Goal: Use online tool/utility: Utilize a website feature to perform a specific function

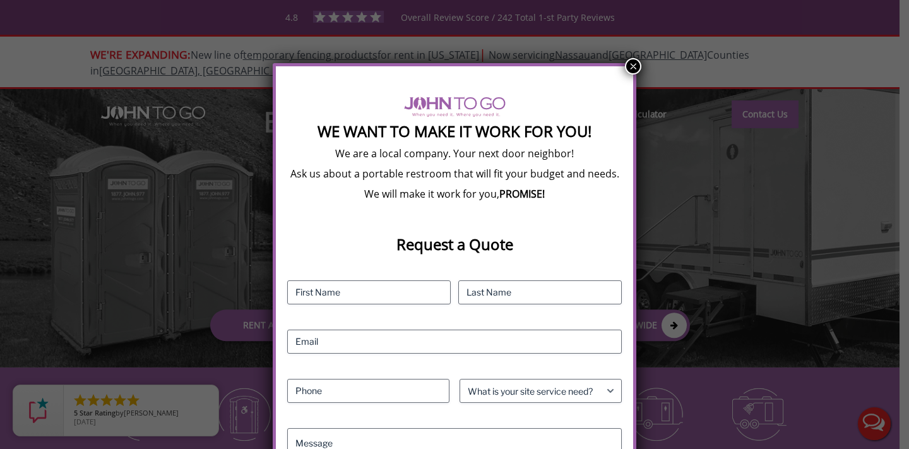
click at [632, 69] on button "×" at bounding box center [633, 66] width 16 height 16
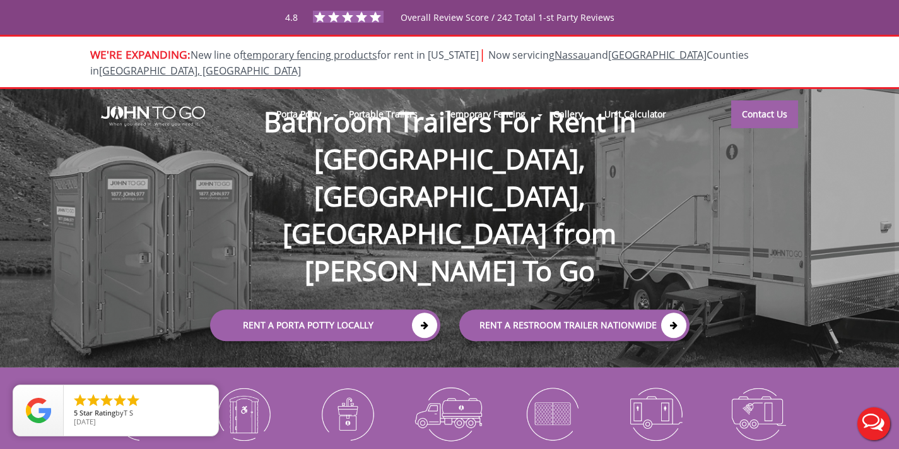
click at [329, 124] on div at bounding box center [449, 224] width 899 height 449
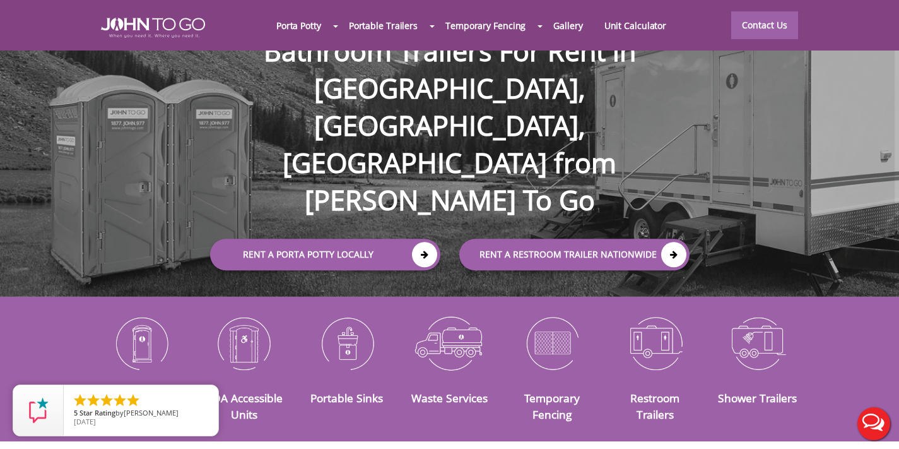
scroll to position [97, 0]
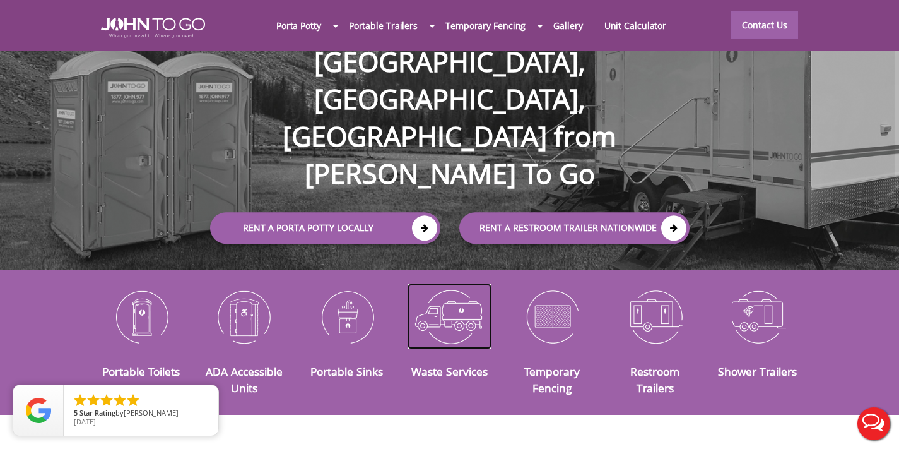
click at [448, 300] on img at bounding box center [450, 316] width 84 height 66
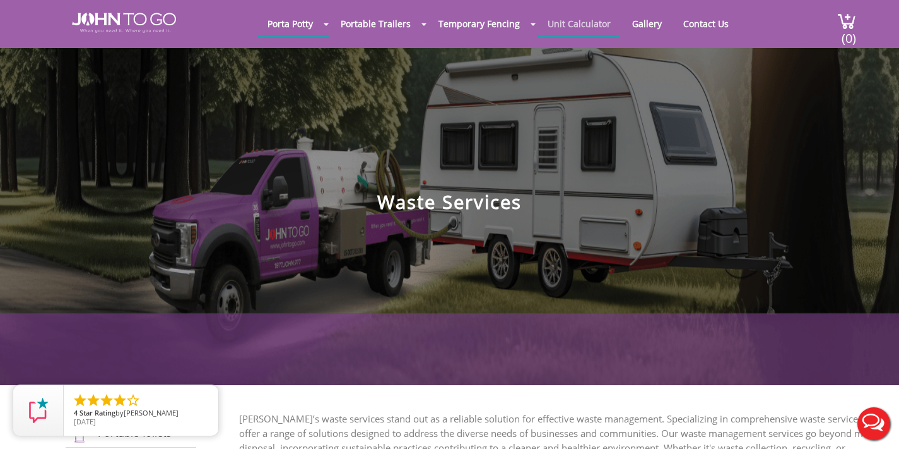
click at [586, 14] on link "Unit Calculator" at bounding box center [579, 23] width 82 height 25
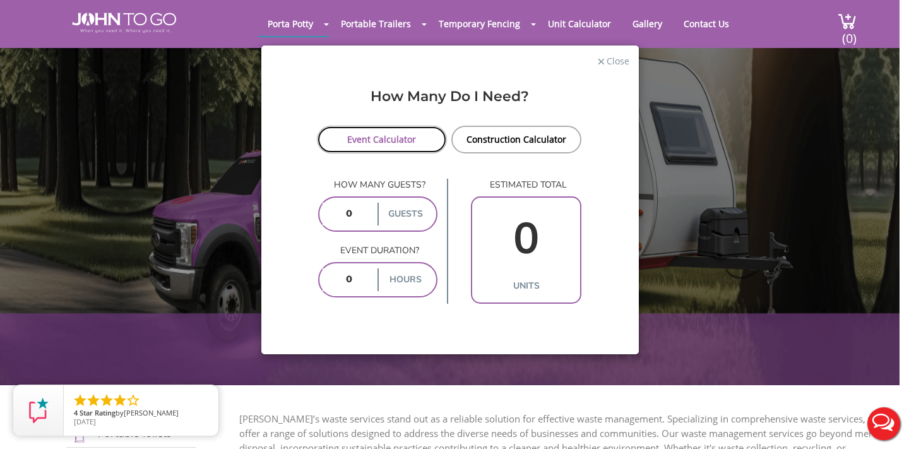
click at [399, 138] on link "Event Calculator" at bounding box center [382, 140] width 131 height 28
click at [346, 138] on link "Event Calculator" at bounding box center [382, 140] width 131 height 28
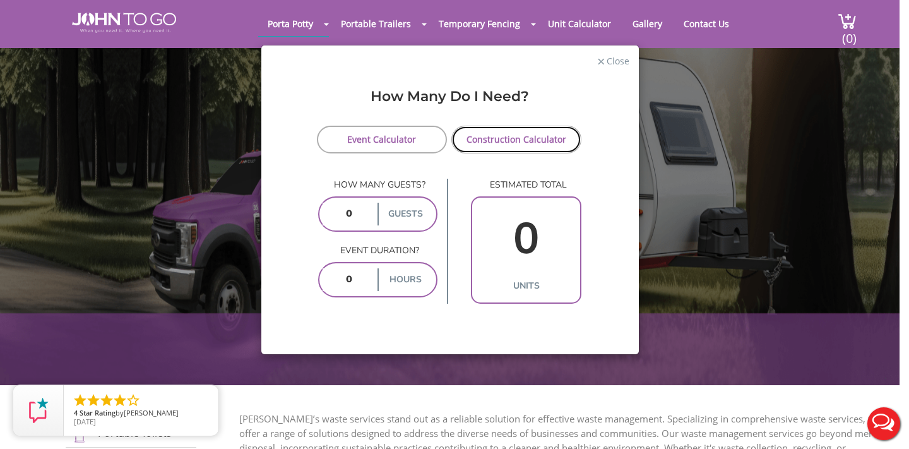
click at [503, 131] on link "Construction Calculator" at bounding box center [516, 140] width 131 height 28
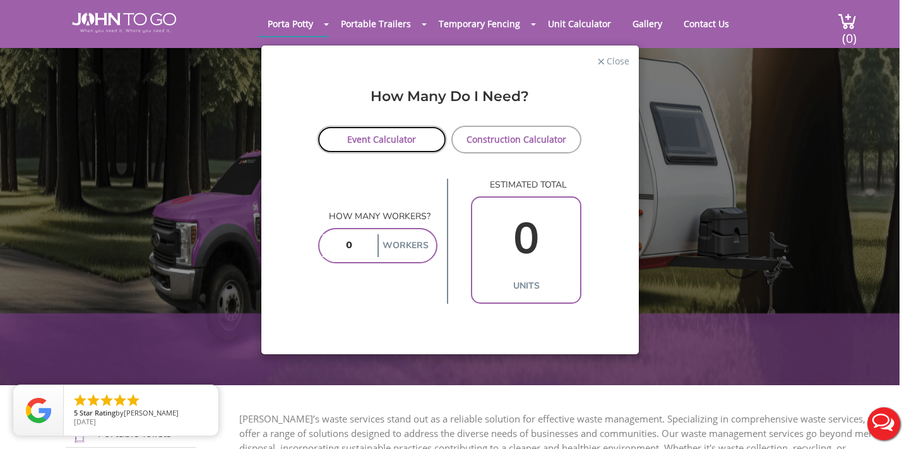
click at [379, 140] on link "Event Calculator" at bounding box center [382, 140] width 131 height 28
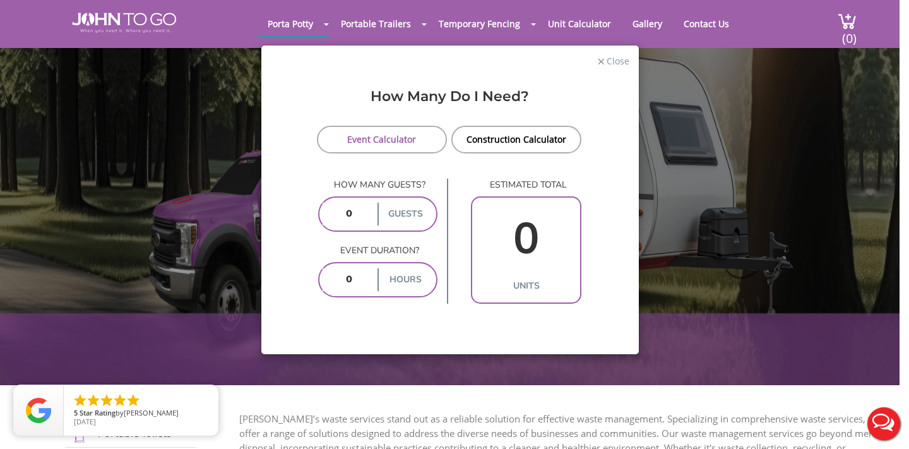
click at [356, 216] on input "number" at bounding box center [348, 214] width 52 height 23
drag, startPoint x: 357, startPoint y: 213, endPoint x: 334, endPoint y: 214, distance: 23.4
click at [334, 214] on input "number" at bounding box center [348, 214] width 52 height 23
type input "500"
click at [358, 276] on input "number" at bounding box center [348, 279] width 52 height 23
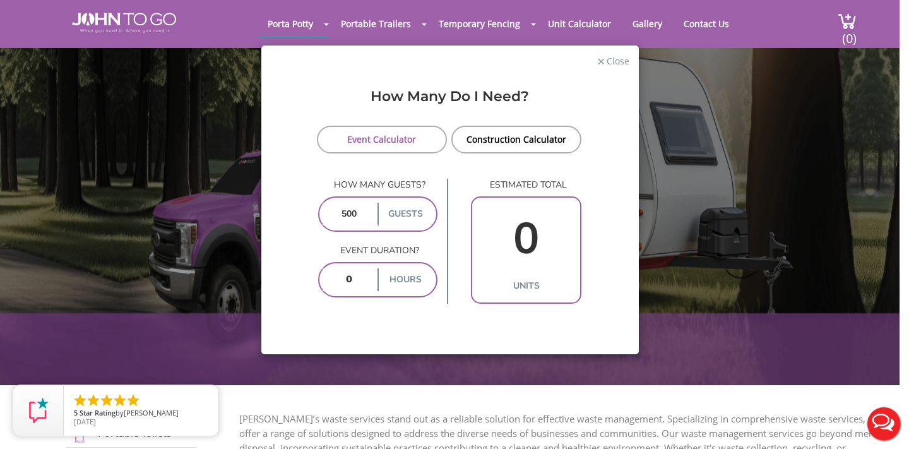
type input "1"
type input "4"
type input "1"
click at [441, 310] on div "How Many Do I Need? Event Calculator Construction Calculator How many guests? 5…" at bounding box center [449, 215] width 377 height 277
click at [755, 124] on div "× Close How Many Do I Need? Event Calculator Construction Calculator How many g…" at bounding box center [454, 224] width 909 height 449
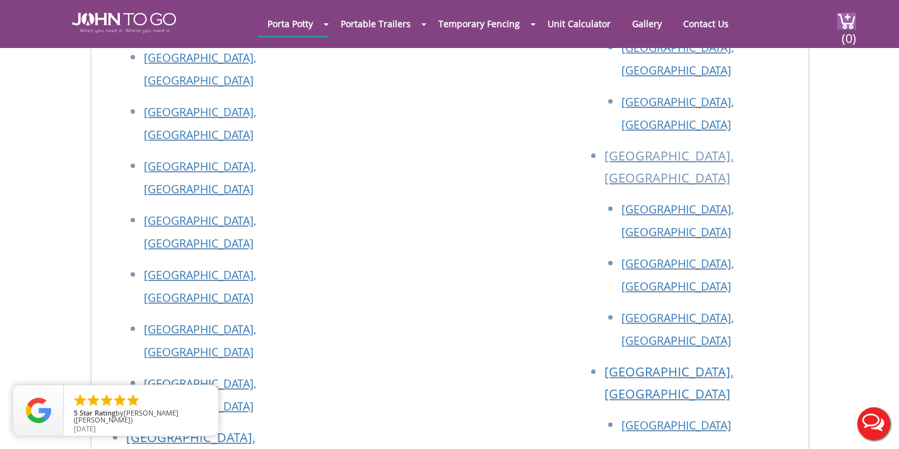
scroll to position [4028, 0]
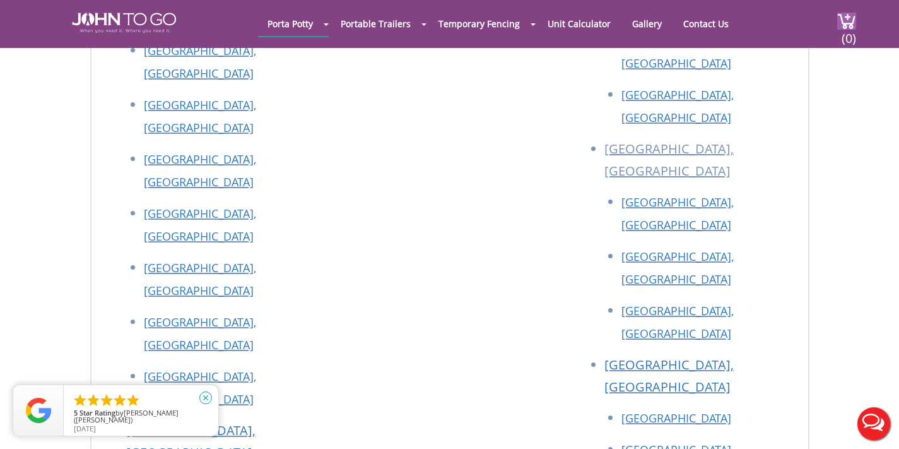
click at [205, 400] on icon "close" at bounding box center [205, 397] width 13 height 13
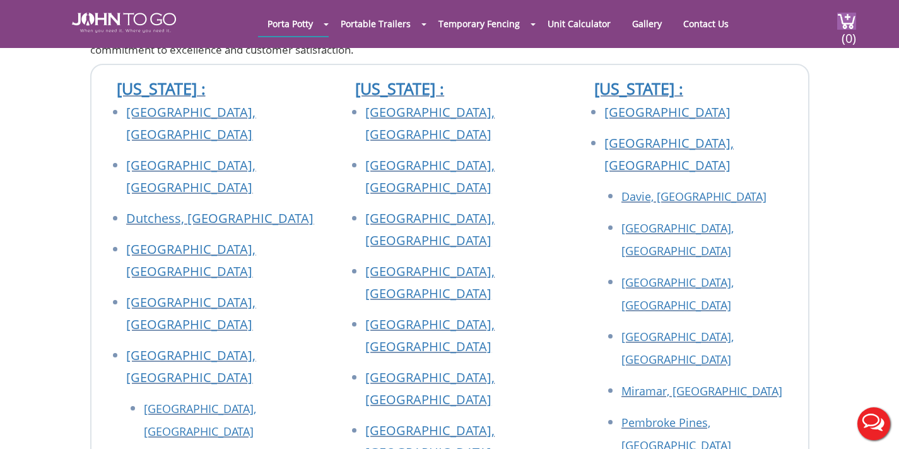
scroll to position [2741, 0]
